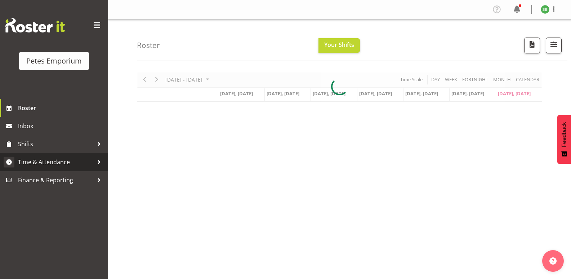
click at [41, 159] on span "Time & Attendance" at bounding box center [56, 161] width 76 height 11
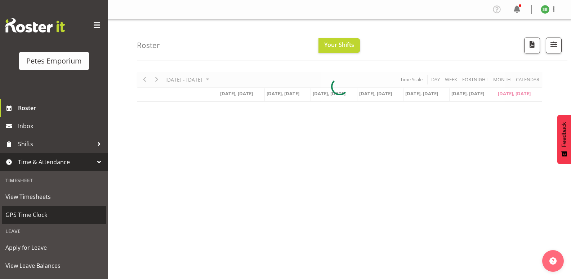
click at [24, 219] on span "GPS Time Clock" at bounding box center [53, 214] width 97 height 11
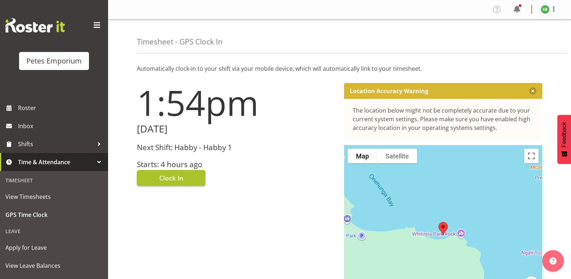
click at [177, 173] on span "Clock In" at bounding box center [171, 177] width 24 height 9
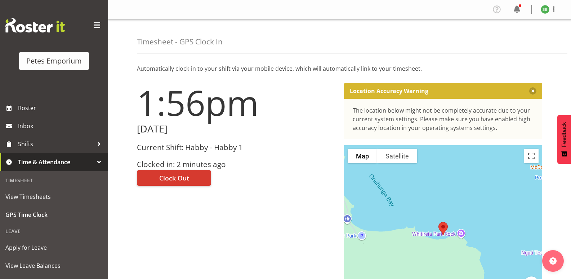
click at [542, 10] on img at bounding box center [545, 9] width 9 height 9
click at [514, 39] on link "Log Out" at bounding box center [523, 37] width 69 height 13
